Goal: Complete application form

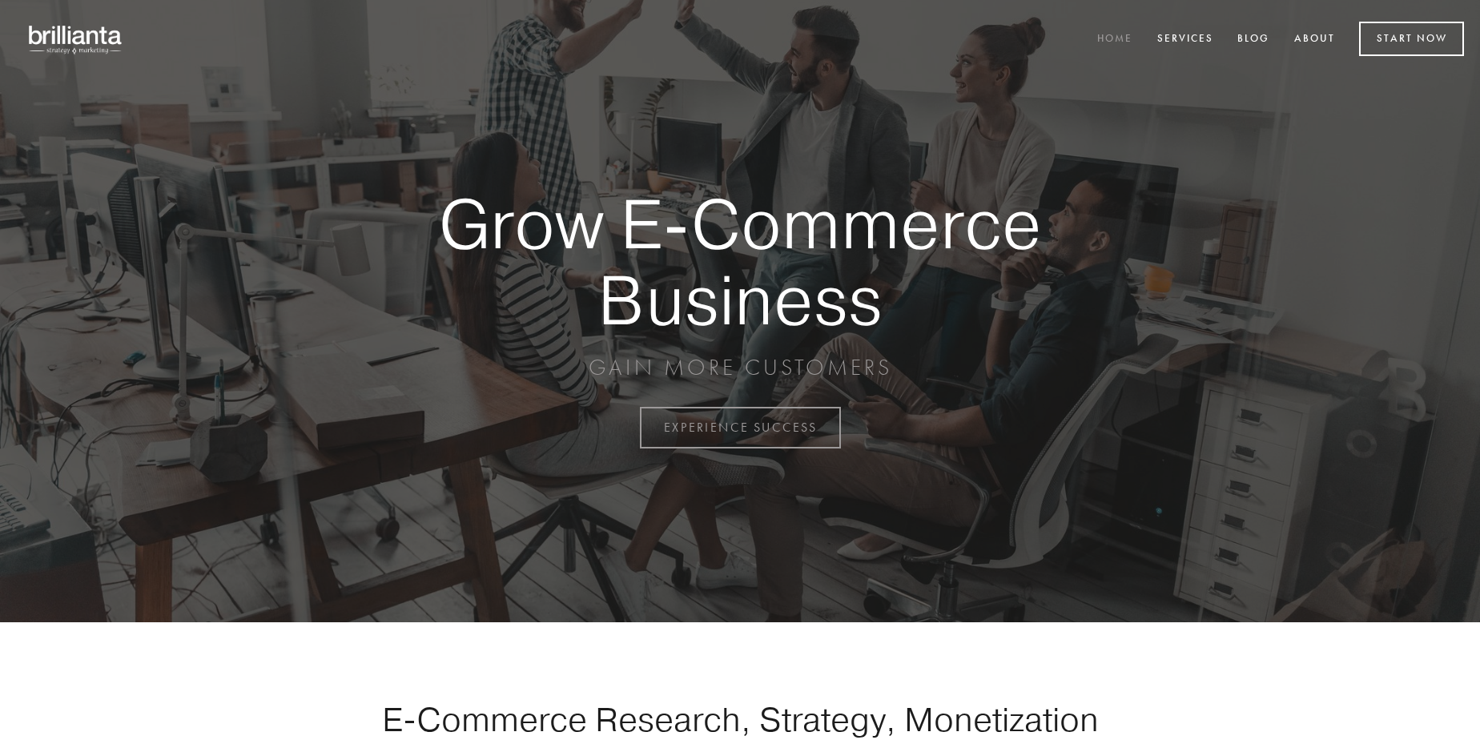
scroll to position [4198, 0]
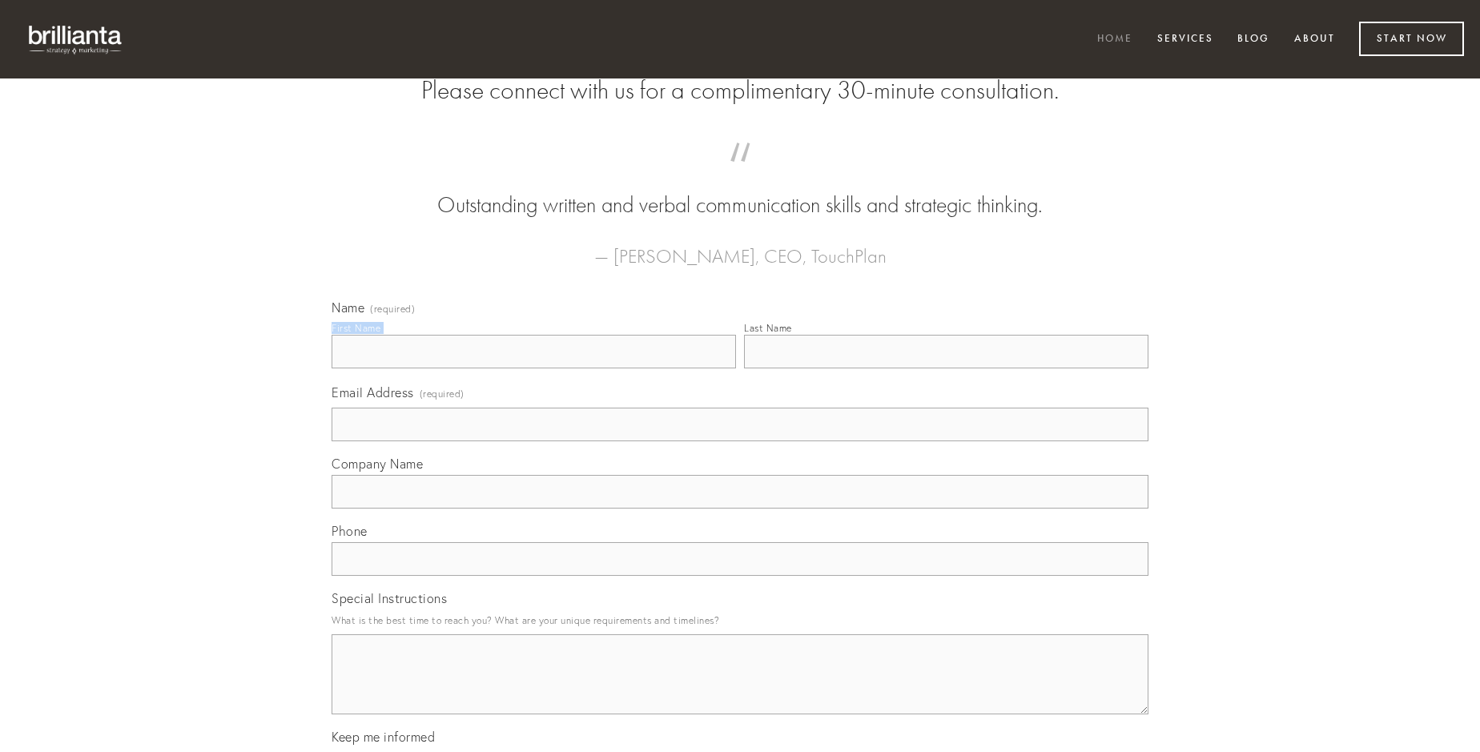
type input "[PERSON_NAME] MD"
click at [946, 368] on input "Last Name" at bounding box center [946, 352] width 404 height 34
type input "[PERSON_NAME] MD"
click at [740, 441] on input "Email Address (required)" at bounding box center [740, 425] width 817 height 34
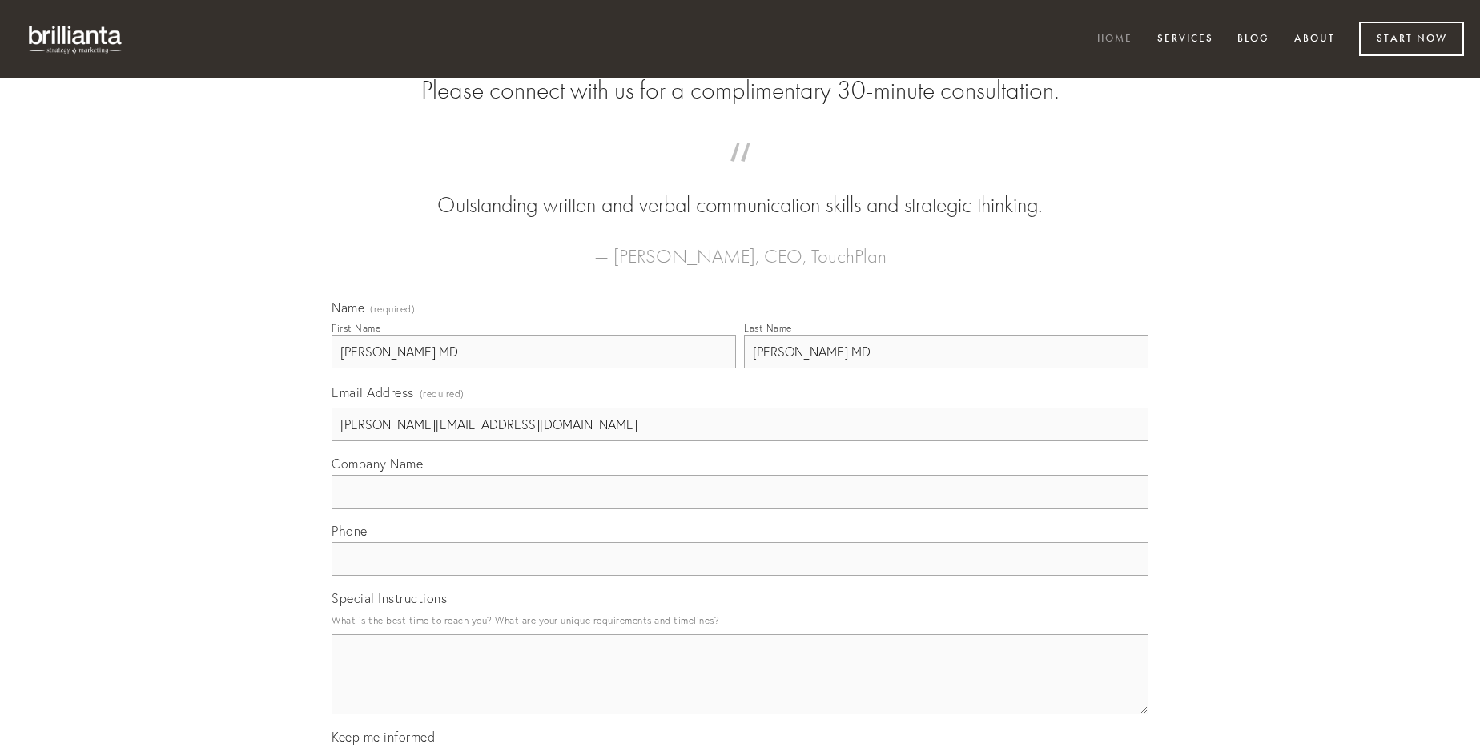
type input "[PERSON_NAME][EMAIL_ADDRESS][DOMAIN_NAME]"
click at [740, 508] on input "Company Name" at bounding box center [740, 492] width 817 height 34
type input "maiores"
click at [740, 576] on input "text" at bounding box center [740, 559] width 817 height 34
click at [740, 689] on textarea "Special Instructions" at bounding box center [740, 674] width 817 height 80
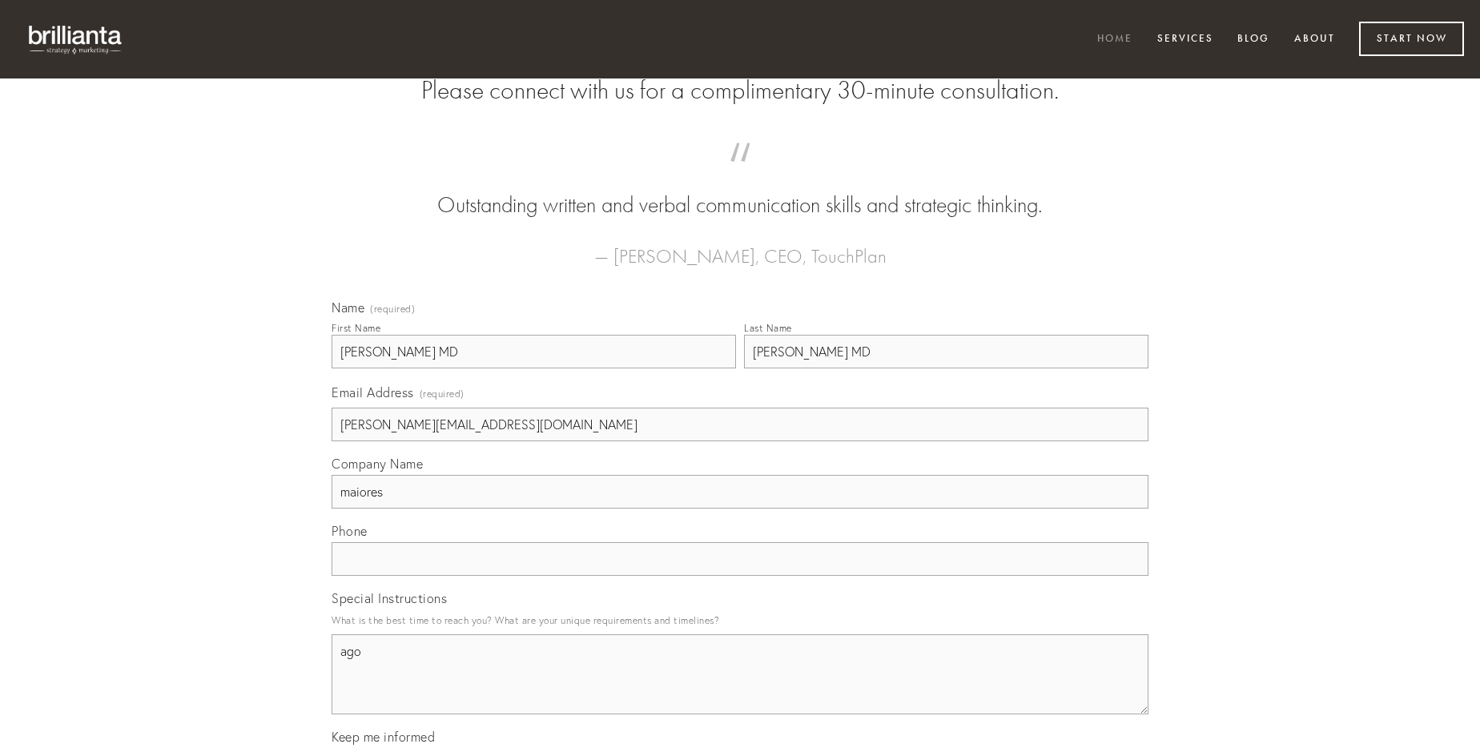
type textarea "ago"
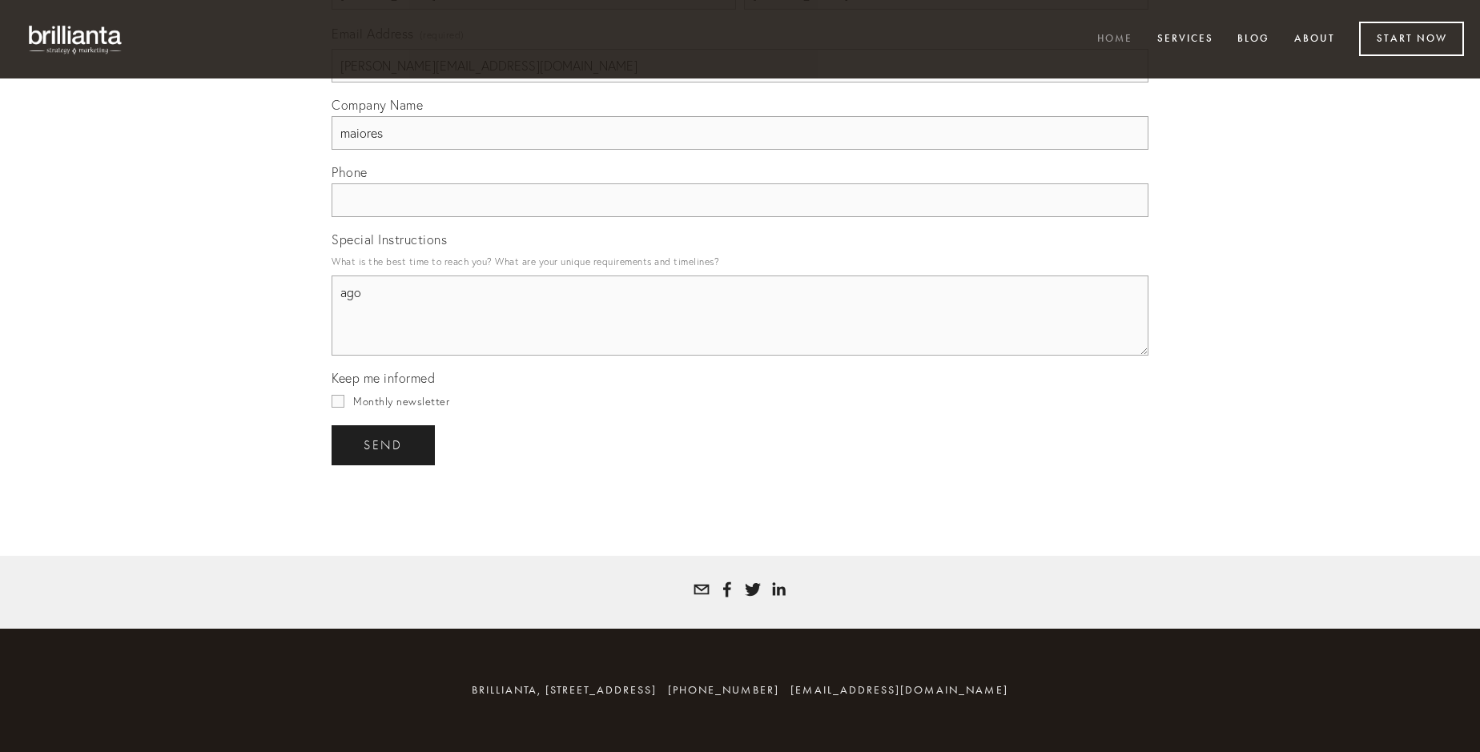
click at [384, 444] on span "send" at bounding box center [383, 445] width 39 height 14
